Goal: Contribute content: Contribute content

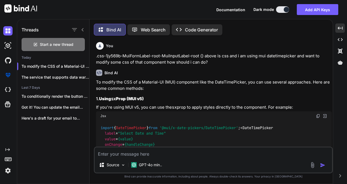
scroll to position [561, 0]
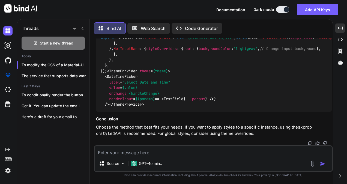
click at [119, 156] on div "Source GPT-4o min.." at bounding box center [213, 158] width 239 height 27
click at [125, 152] on textarea at bounding box center [213, 151] width 237 height 10
type textarea "<"
type textarea "x"
type textarea "<S"
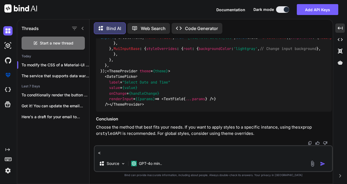
type textarea "x"
type textarea "<Se"
type textarea "x"
type textarea "<See"
type textarea "x"
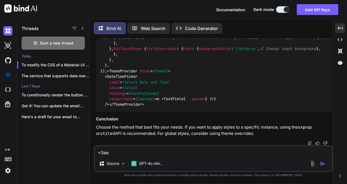
type textarea "<Se"
type textarea "x"
type textarea "<Sel"
type textarea "x"
type textarea "<Sele"
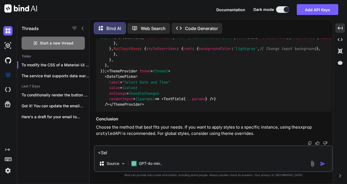
type textarea "x"
type textarea "<Selec"
type textarea "x"
type textarea "<Select"
type textarea "x"
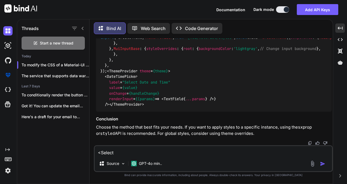
type textarea "<Select/"
type textarea "x"
type textarea "<Select/>"
type textarea "x"
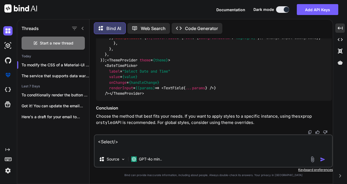
type textarea "<Select />"
type textarea "x"
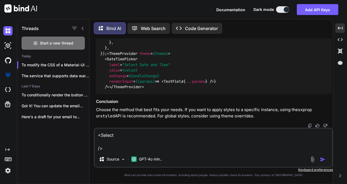
paste textarea "placeholder={"Source Title *"}"
type textarea "<Select placeholder={"Source Title *"} />"
click at [117, 148] on textarea "<Select placeholder={"Source Title *"} />" at bounding box center [213, 139] width 237 height 23
type textarea "x"
type textarea "<Select placeholder={"Source Title *"} />"
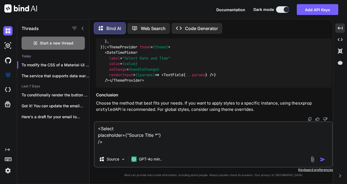
type textarea "x"
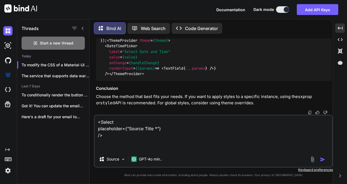
type textarea "<Select placeholder={"Source Title *"} /> i"
type textarea "x"
type textarea "<Select placeholder={"Source Title *"} /> i"
type textarea "x"
type textarea "<Select placeholder={"Source Title *"} /> i a"
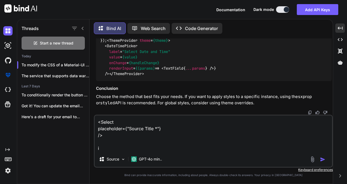
type textarea "x"
type textarea "<Select placeholder={"Source Title *"} /> i am"
type textarea "x"
type textarea "<Select placeholder={"Source Title *"} /> i am"
type textarea "x"
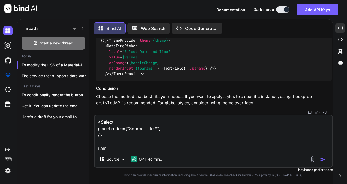
type textarea "<Select placeholder={"Source Title *"} /> i am u"
type textarea "x"
type textarea "<Select placeholder={"Source Title *"} /> i am us"
type textarea "x"
type textarea "<Select placeholder={"Source Title *"} /> i am usi"
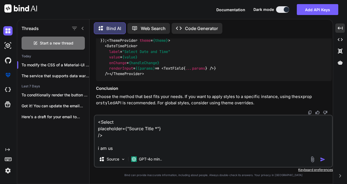
type textarea "x"
type textarea "<Select placeholder={"Source Title *"} /> i am usin"
type textarea "x"
type textarea "<Select placeholder={"Source Title *"} /> i am using"
type textarea "x"
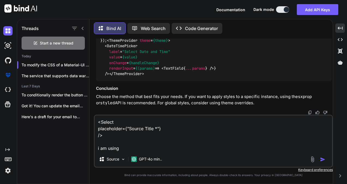
type textarea "<Select placeholder={"Source Title *"} /> i am using"
type textarea "x"
type textarea "<Select placeholder={"Source Title *"} /> i am using r"
type textarea "x"
type textarea "<Select placeholder={"Source Title *"} /> i am using re"
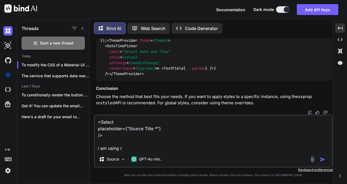
type textarea "x"
type textarea "<Select placeholder={"Source Title *"} /> i am using rea"
type textarea "x"
type textarea "<Select placeholder={"Source Title *"} /> i am using reac"
type textarea "x"
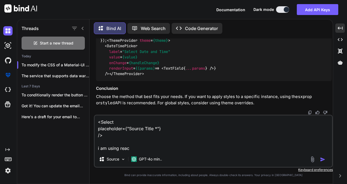
type textarea "<Select placeholder={"Source Title *"} /> i am using react"
type textarea "x"
type textarea "<Select placeholder={"Source Title *"} /> i am using react-"
type textarea "x"
type textarea "<Select placeholder={"Source Title *"} /> i am using react-s"
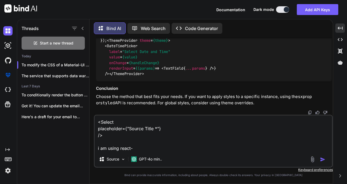
type textarea "x"
type textarea "<Select placeholder={"Source Title *"} /> i am using react-se"
type textarea "x"
type textarea "<Select placeholder={"Source Title *"} /> i am using react-sel"
type textarea "x"
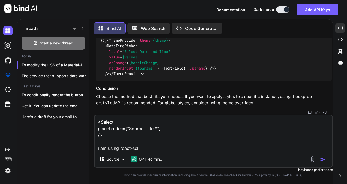
type textarea "<Select placeholder={"Source Title *"} /> i am using react-sele"
type textarea "x"
type textarea "<Select placeholder={"Source Title *"} /> i am using react-selec"
type textarea "x"
type textarea "<Select placeholder={"Source Title *"} /> i am using react-select"
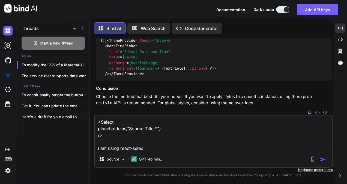
type textarea "x"
type textarea "<Select placeholder={"Source Title *"} /> i am using react-select"
type textarea "x"
type textarea "<Select placeholder={"Source Title *"} /> i am using react-select c"
type textarea "x"
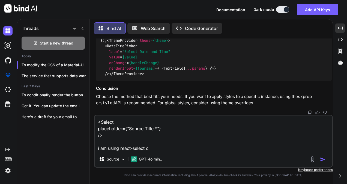
type textarea "<Select placeholder={"Source Title *"} /> i am using react-select co"
type textarea "x"
type textarea "<Select placeholder={"Source Title *"} /> i am using react-select com"
type textarea "x"
type textarea "<Select placeholder={"Source Title *"} /> i am using react-select comp"
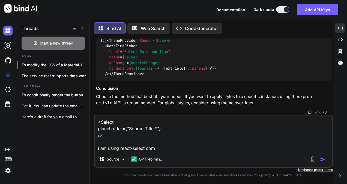
type textarea "x"
type textarea "<Select placeholder={"Source Title *"} /> i am using react-select compo"
type textarea "x"
type textarea "<Select placeholder={"Source Title *"} /> i am using react-select compon"
type textarea "x"
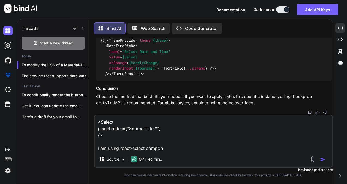
type textarea "<Select placeholder={"Source Title *"} /> i am using react-select compone"
type textarea "x"
type textarea "<Select placeholder={"Source Title *"} /> i am using react-select componen"
type textarea "x"
type textarea "<Select placeholder={"Source Title *"} /> i am using react-select component"
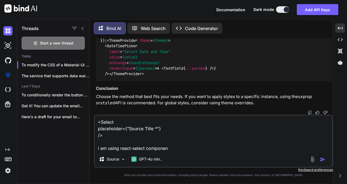
type textarea "x"
type textarea "<Select placeholder={"Source Title *"} /> i am using react-select component"
type textarea "x"
type textarea "<Select placeholder={"Source Title *"} /> i am using react-select component f"
type textarea "x"
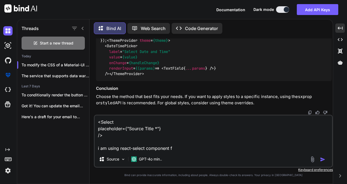
type textarea "<Select placeholder={"Source Title *"} /> i am using react-select component fo"
type textarea "x"
type textarea "<Select placeholder={"Source Title *"} /> i am using react-select component for"
type textarea "x"
type textarea "<Select placeholder={"Source Title *"} /> i am using react-select component for"
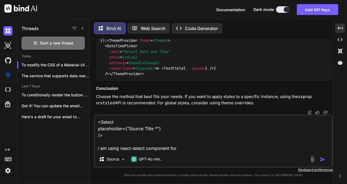
type textarea "x"
type textarea "<Select placeholder={"Source Title *"} /> i am using react-select component for…"
type textarea "x"
type textarea "<Select placeholder={"Source Title *"} /> i am using react-select component for…"
type textarea "x"
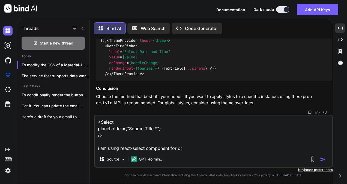
type textarea "<Select placeholder={"Source Title *"} /> i am using react-select component for…"
type textarea "x"
type textarea "<Select placeholder={"Source Title *"} /> i am using react-select component for…"
type textarea "x"
type textarea "<Select placeholder={"Source Title *"} /> i am using react-select component for…"
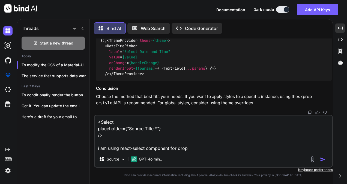
type textarea "x"
type textarea "<Select placeholder={"Source Title *"} /> i am using react-select component for…"
type textarea "x"
type textarea "<Select placeholder={"Source Title *"} /> i am using react-select component for…"
type textarea "x"
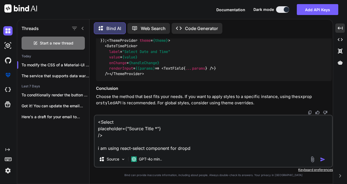
type textarea "<Select placeholder={"Source Title *"} /> i am using react-select component for…"
type textarea "x"
type textarea "<Select placeholder={"Source Title *"} /> i am using react-select component for…"
type textarea "x"
type textarea "<Select placeholder={"Source Title *"} /> i am using react-select component for…"
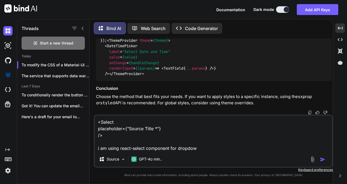
type textarea "x"
type textarea "<Select placeholder={"Source Title *"} /> i am using react-select component for…"
type textarea "x"
type textarea "<Select placeholder={"Source Title *"} /> i am using react-select component for…"
type textarea "x"
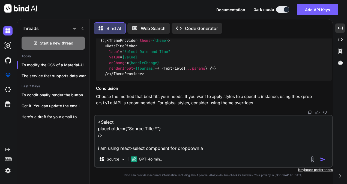
type textarea "<Select placeholder={"Source Title *"} /> i am using react-select component for…"
type textarea "x"
type textarea "<Select placeholder={"Source Title *"} /> i am using react-select component for…"
type textarea "x"
type textarea "<Select placeholder={"Source Title *"} /> i am using react-select component for…"
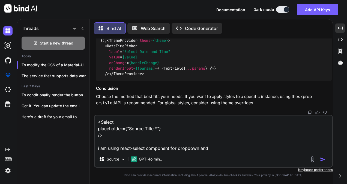
type textarea "x"
type textarea "<Select placeholder={"Source Title *"} /> i am using react-select component for…"
type textarea "x"
type textarea "<Select placeholder={"Source Title *"} /> i am using react-select component for…"
type textarea "x"
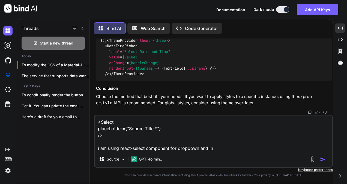
type textarea "<Select placeholder={"Source Title *"} /> i am using react-select component for…"
type textarea "x"
type textarea "<Select placeholder={"Source Title *"} /> i am using react-select component for…"
type textarea "x"
type textarea "<Select placeholder={"Source Title *"} /> i am using react-select component for…"
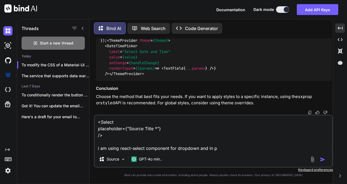
type textarea "x"
type textarea "<Select placeholder={"Source Title *"} /> i am using react-select component for…"
type textarea "x"
type textarea "<Select placeholder={"Source Title *"} /> i am using react-select component for…"
type textarea "x"
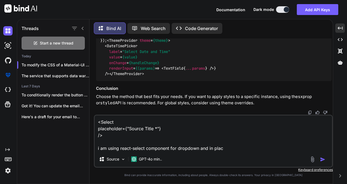
type textarea "<Select placeholder={"Source Title *"} /> i am using react-select component for…"
type textarea "x"
type textarea "<Select placeholder={"Source Title *"} /> i am using react-select component for…"
type textarea "x"
type textarea "<Select placeholder={"Source Title *"} /> i am using react-select component for…"
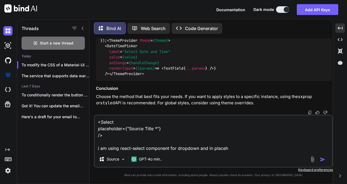
type textarea "x"
type textarea "<Select placeholder={"Source Title *"} /> i am using react-select component for…"
type textarea "x"
type textarea "<Select placeholder={"Source Title *"} /> i am using react-select component for…"
type textarea "x"
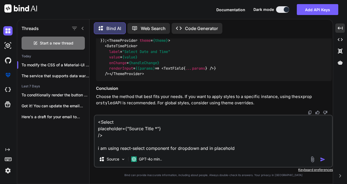
type textarea "<Select placeholder={"Source Title *"} /> i am using react-select component for…"
type textarea "x"
type textarea "<Select placeholder={"Source Title *"} /> i am using react-select component for…"
type textarea "x"
type textarea "<Select placeholder={"Source Title *"} /> i am using react-select component for…"
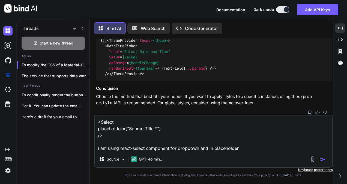
type textarea "x"
type textarea "<Select placeholder={"Source Title *"} /> i am using react-select component for…"
type textarea "x"
type textarea "<Select placeholder={"Source Title *"} /> i am using react-select component for…"
type textarea "x"
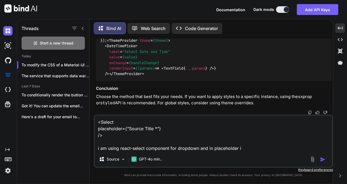
type textarea "<Select placeholder={"Source Title *"} /> i am using react-select component for…"
type textarea "x"
type textarea "<Select placeholder={"Source Title *"} /> i am using react-select component for…"
type textarea "x"
type textarea "<Select placeholder={"Source Title *"} /> i am using react-select component for…"
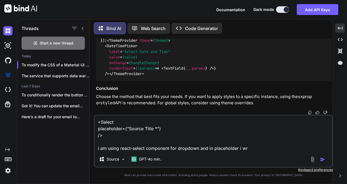
type textarea "x"
type textarea "<Select placeholder={"Source Title *"} /> i am using react-select component for…"
type textarea "x"
type textarea "<Select placeholder={"Source Title *"} /> i am using react-select component for…"
type textarea "x"
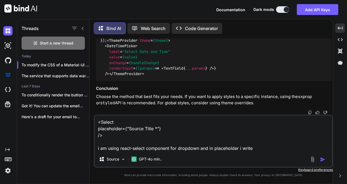
type textarea "<Select placeholder={"Source Title *"} /> i am using react-select component for…"
type textarea "x"
type textarea "<Select placeholder={"Source Title *"} /> i am using react-select component for…"
type textarea "x"
type textarea "<Select placeholder={"Source Title *"} /> i am using react-select component for…"
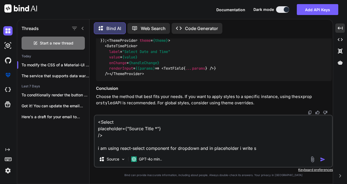
type textarea "x"
type textarea "<Select placeholder={"Source Title *"} /> i am using react-select component for…"
type textarea "x"
type textarea "<Select placeholder={"Source Title *"} /> i am using react-select component for…"
type textarea "x"
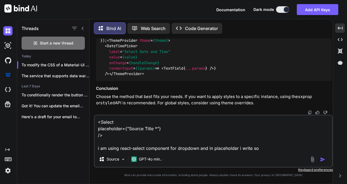
type textarea "<Select placeholder={"Source Title *"} /> i am using react-select component for…"
type textarea "x"
type textarea "<Select placeholder={"Source Title *"} /> i am using react-select component for…"
type textarea "x"
type textarea "<Select placeholder={"Source Title *"} /> i am using react-select component for…"
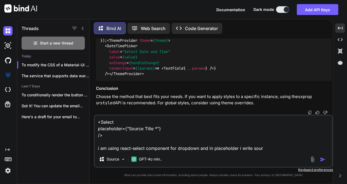
type textarea "x"
type textarea "<Select placeholder={"Source Title *"} /> i am using react-select component for…"
type textarea "x"
type textarea "<Select placeholder={"Source Title *"} /> i am using react-select component for…"
type textarea "x"
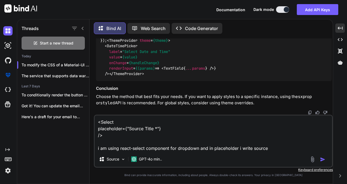
type textarea "<Select placeholder={"Source Title *"} /> i am using react-select component for…"
type textarea "x"
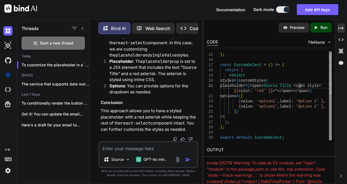
scroll to position [0, 0]
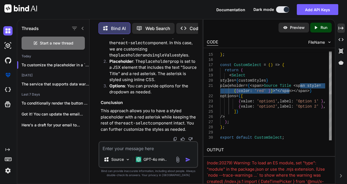
drag, startPoint x: 299, startPoint y: 85, endPoint x: 289, endPoint y: 92, distance: 11.6
click at [289, 92] on div "} , } ; const CustomSelect = ( ) => { return ( < Select styles = { customStyles…" at bounding box center [276, 54] width 112 height 171
